Goal: Information Seeking & Learning: Compare options

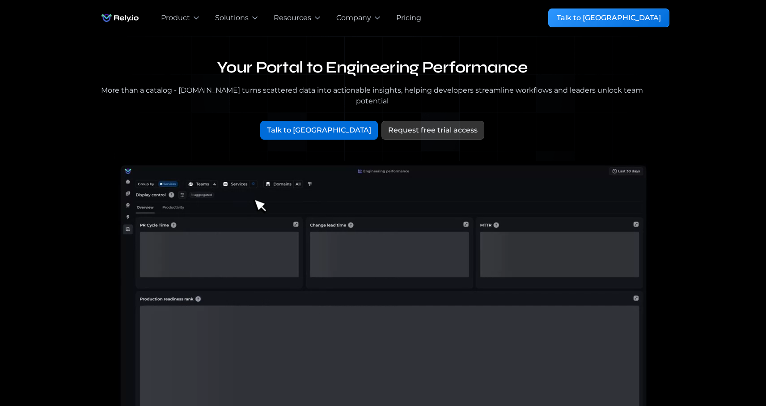
click at [415, 16] on div "Pricing" at bounding box center [408, 18] width 25 height 11
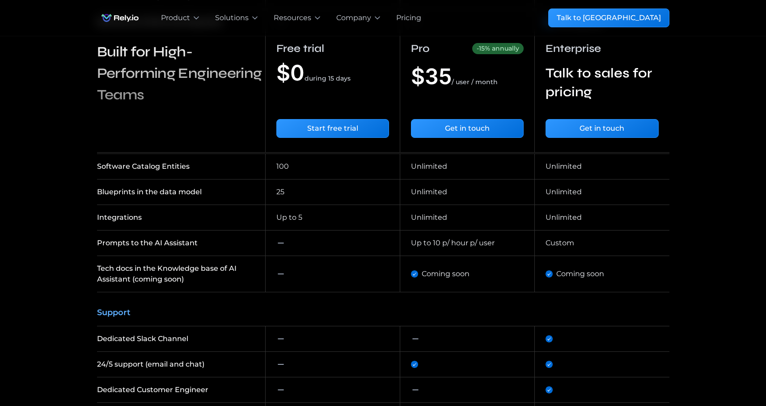
scroll to position [1224, 0]
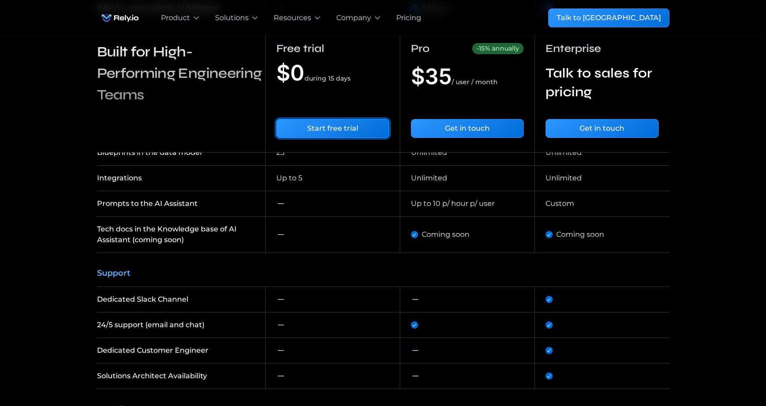
click at [306, 129] on link "Start free trial" at bounding box center [332, 128] width 113 height 19
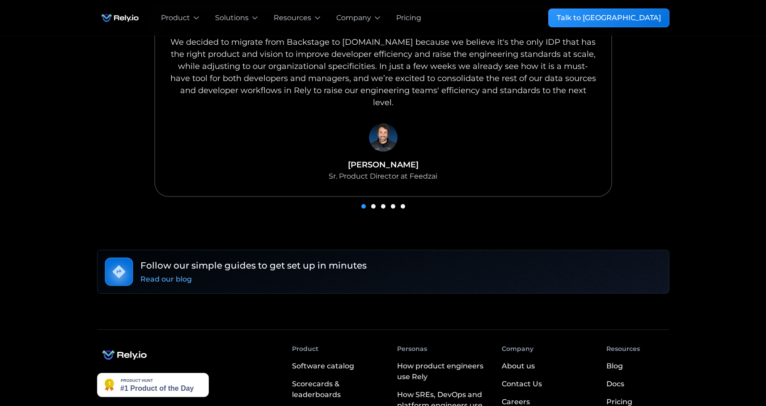
scroll to position [598, 0]
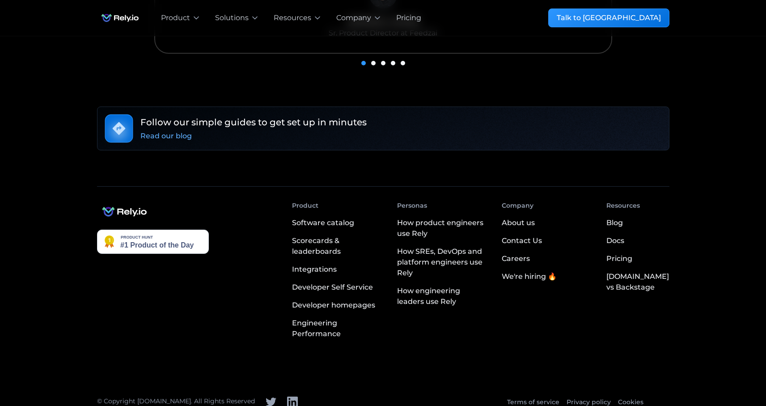
click at [644, 275] on div "[DOMAIN_NAME] vs Backstage" at bounding box center [637, 281] width 63 height 21
